Goal: Information Seeking & Learning: Learn about a topic

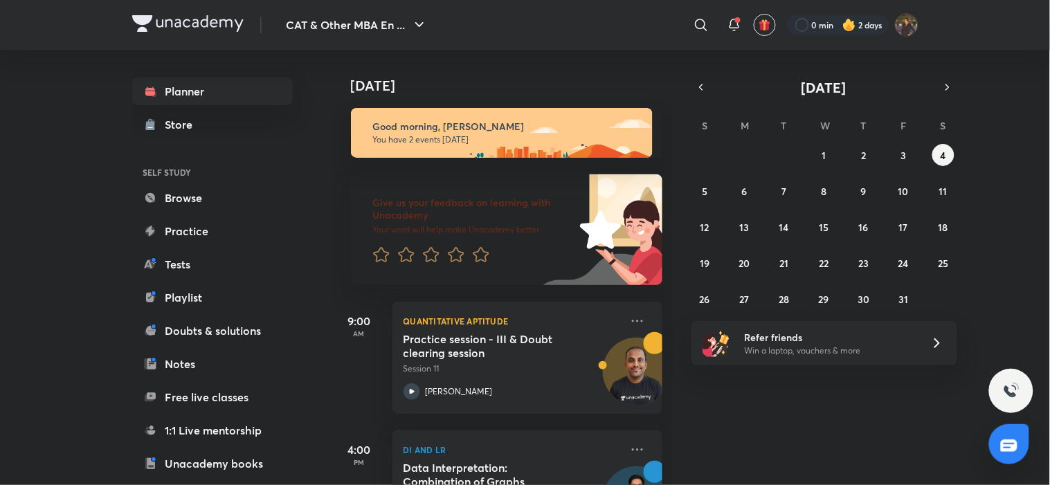
scroll to position [80, 0]
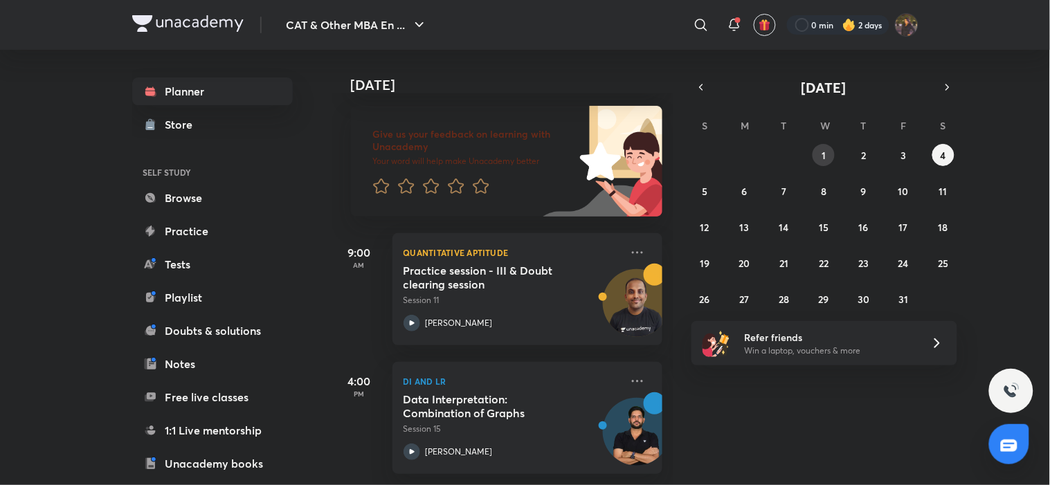
click at [829, 152] on button "1" at bounding box center [824, 155] width 22 height 22
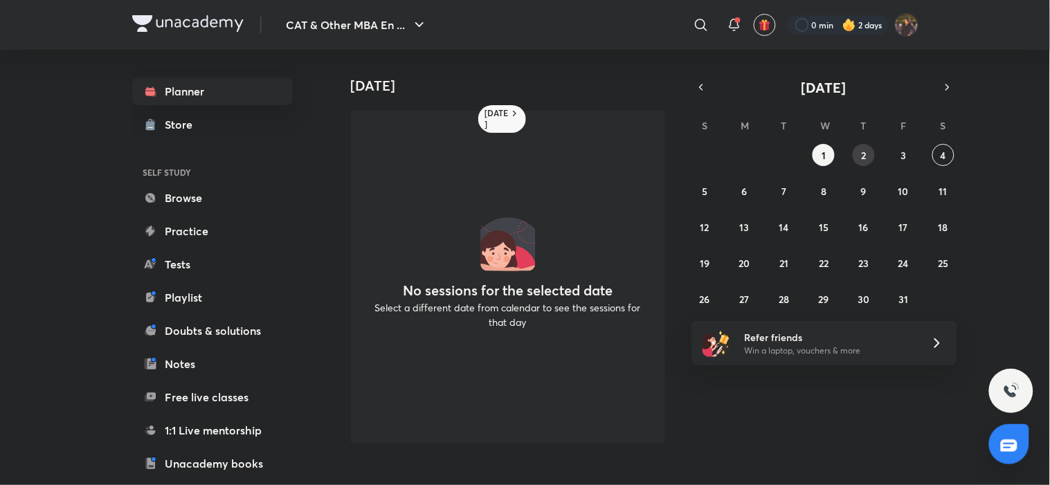
click at [856, 159] on button "2" at bounding box center [864, 155] width 22 height 22
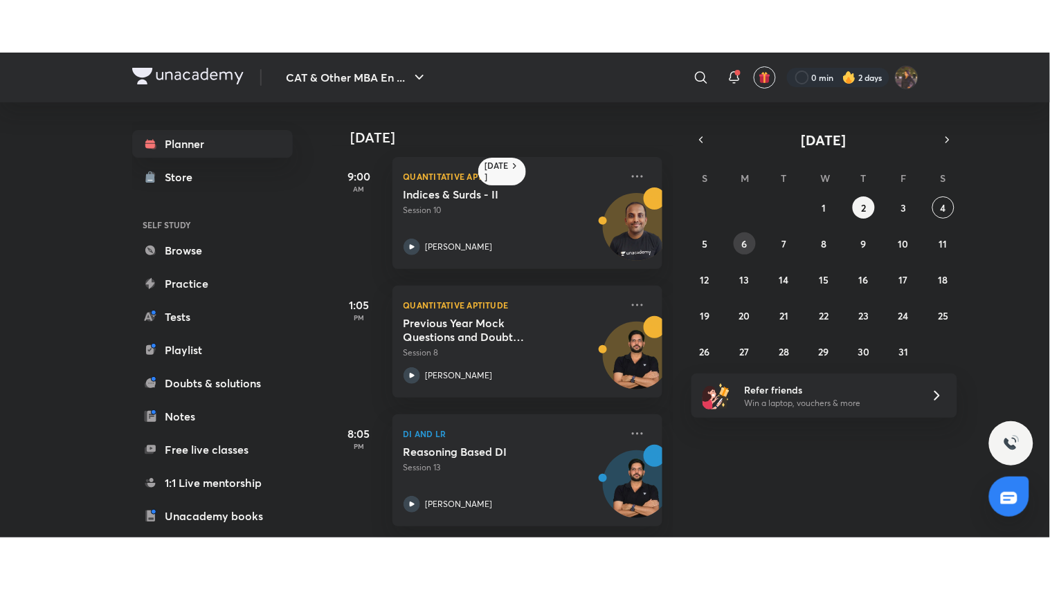
scroll to position [17, 0]
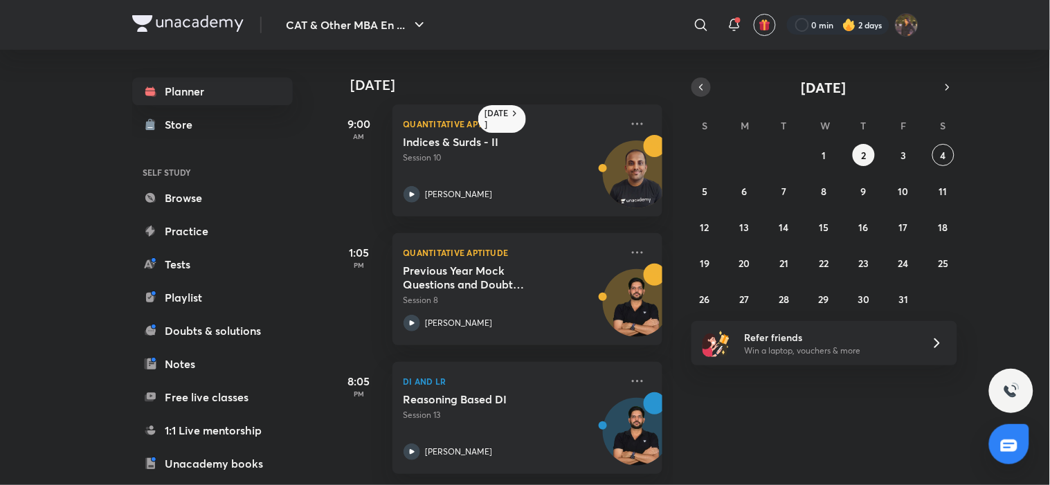
click at [698, 91] on icon "button" at bounding box center [701, 87] width 11 height 12
drag, startPoint x: 788, startPoint y: 292, endPoint x: 776, endPoint y: 289, distance: 12.1
click at [783, 293] on abbr "30" at bounding box center [785, 299] width 12 height 13
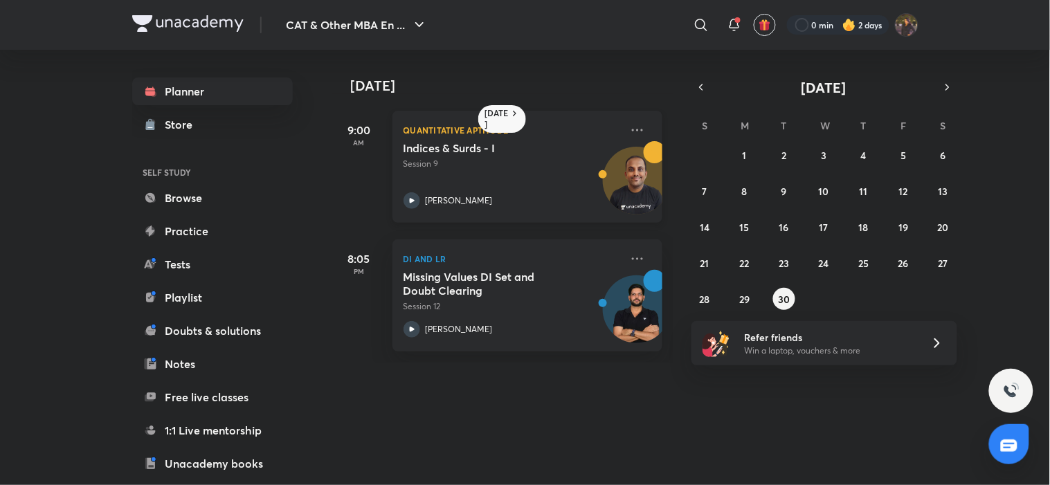
click at [502, 149] on h5 "Indices & Surds - I" at bounding box center [489, 148] width 172 height 14
